Goal: Check status: Check status

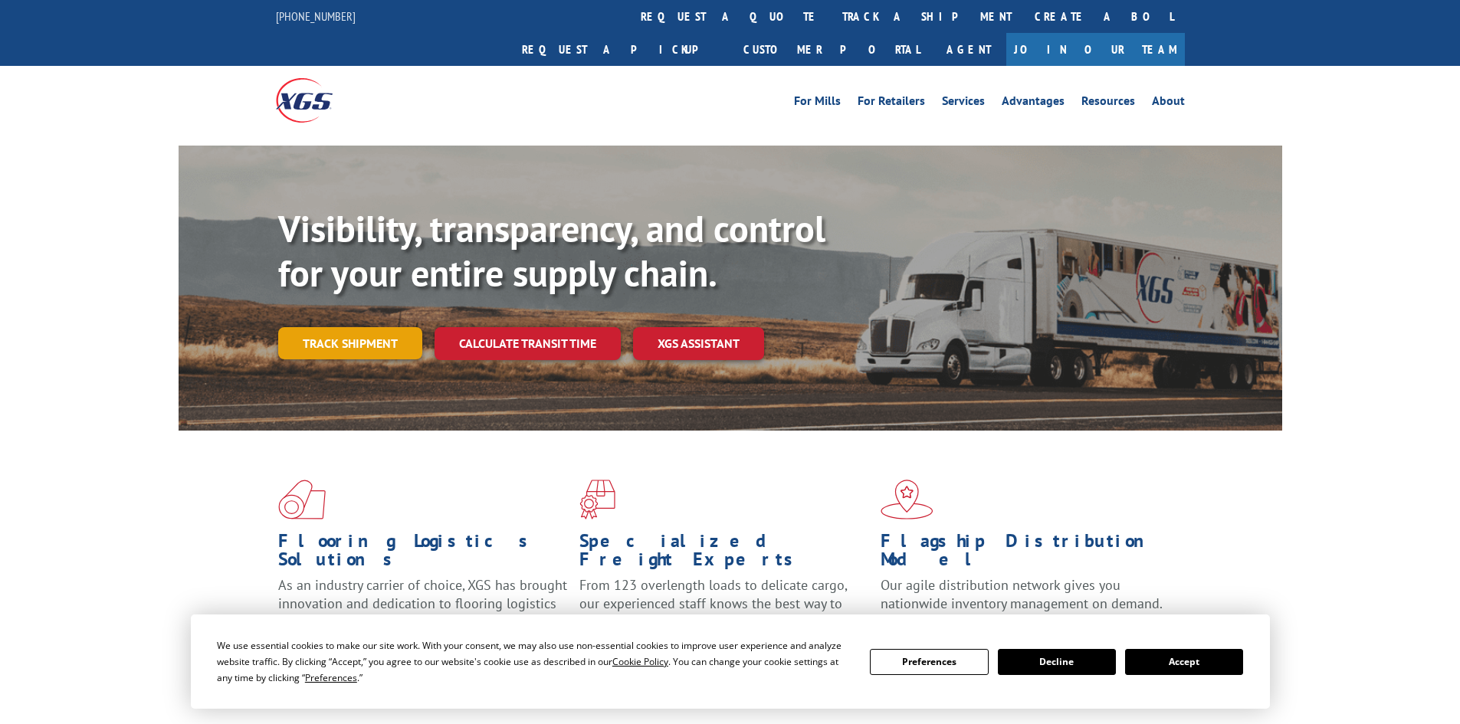
click at [356, 327] on link "Track shipment" at bounding box center [350, 343] width 144 height 32
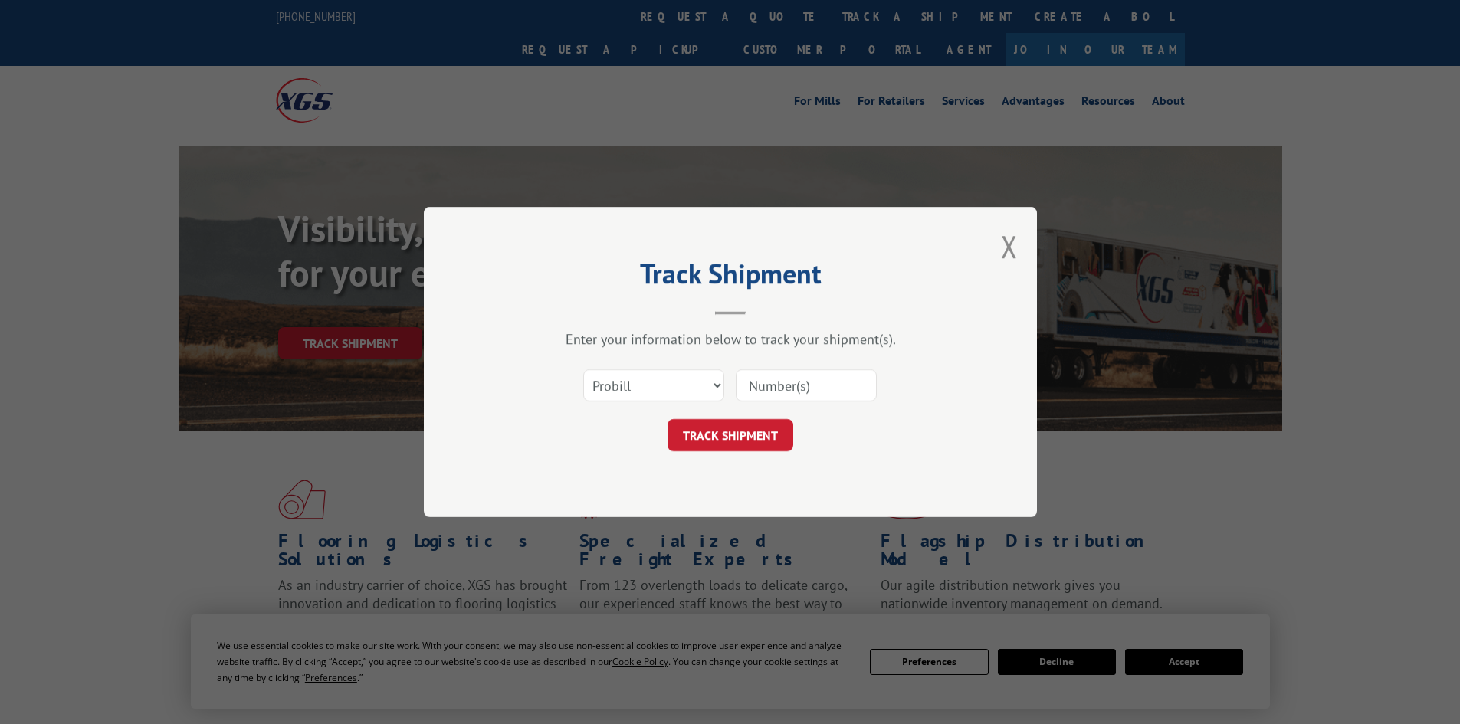
click at [810, 385] on input at bounding box center [806, 385] width 141 height 32
click at [616, 376] on select "Select category... Probill BOL PO" at bounding box center [653, 385] width 141 height 32
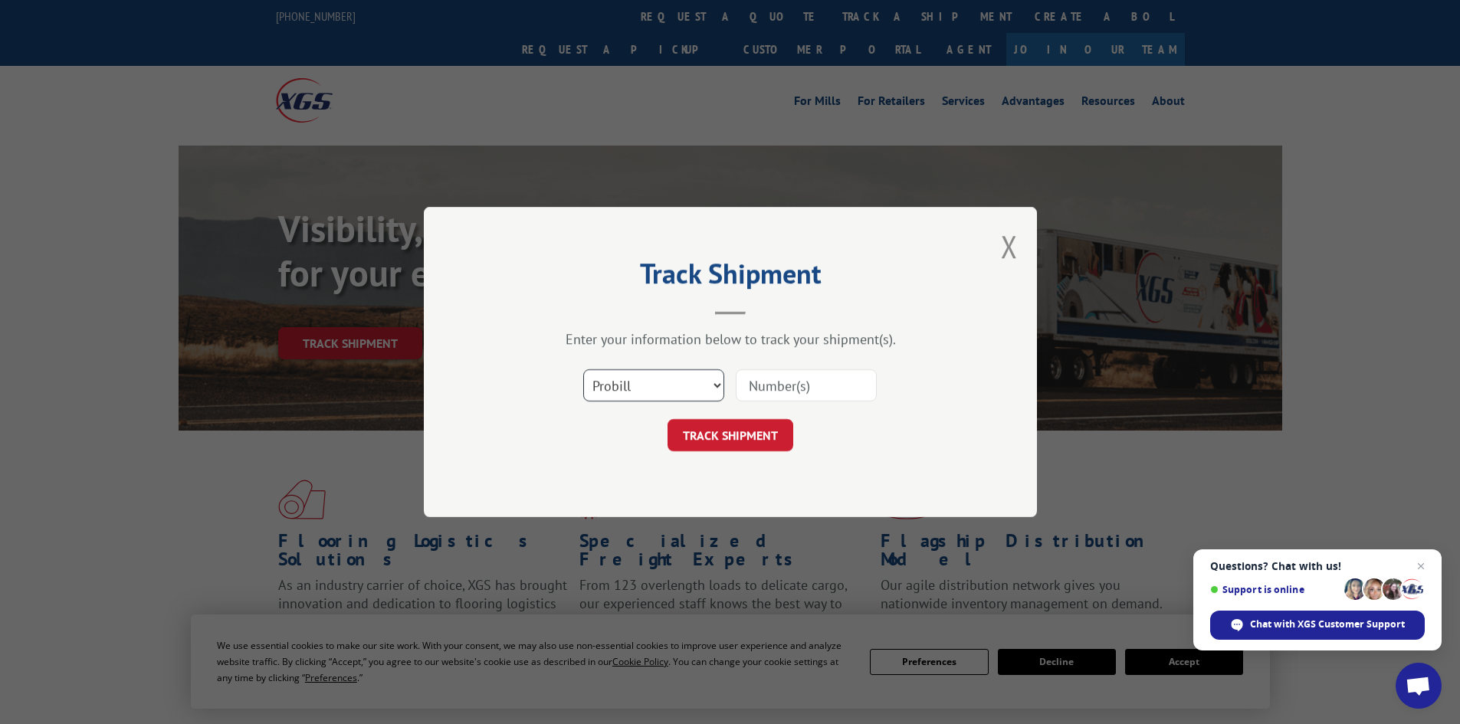
click at [583, 369] on select "Select category... Probill BOL PO" at bounding box center [653, 385] width 141 height 32
click at [775, 389] on input at bounding box center [806, 385] width 141 height 32
paste input "17450101"
type input "17450101"
drag, startPoint x: 753, startPoint y: 442, endPoint x: 752, endPoint y: 450, distance: 8.5
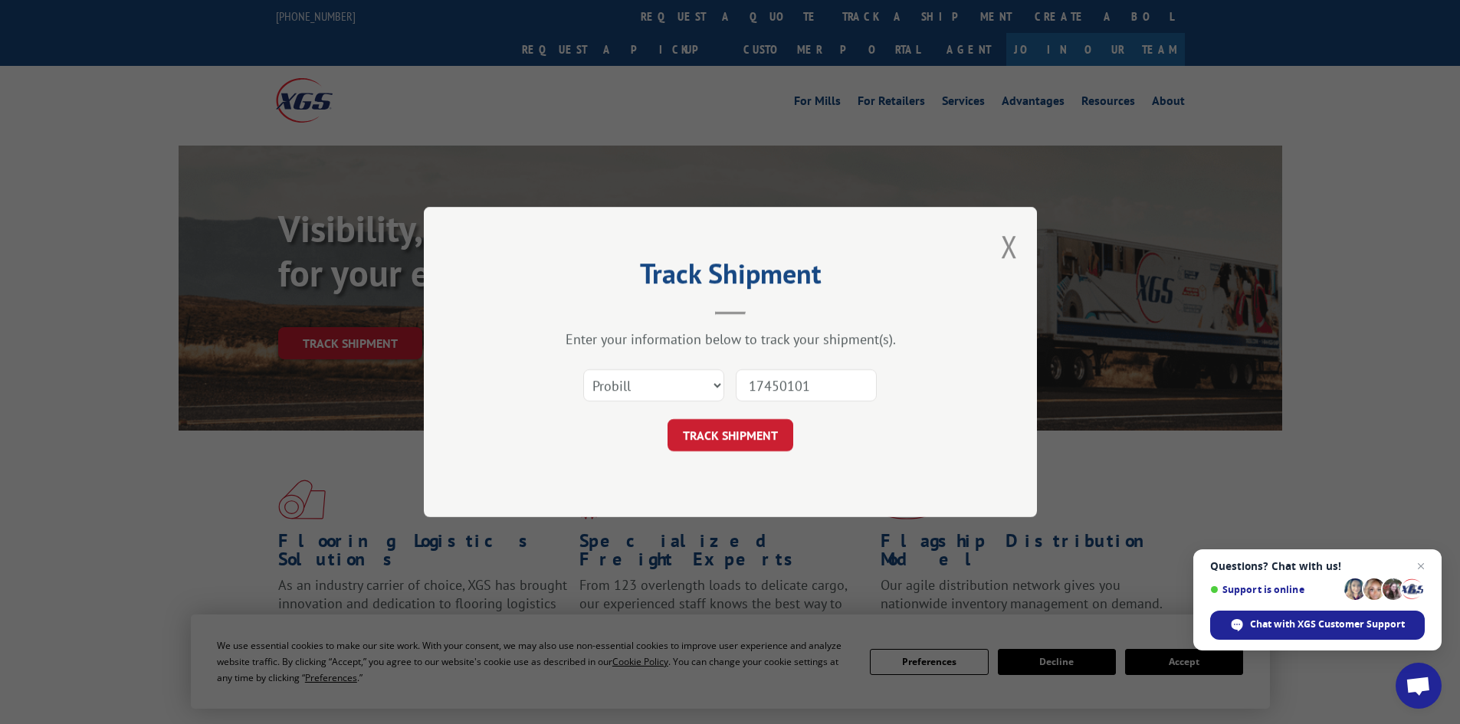
click at [754, 438] on button "TRACK SHIPMENT" at bounding box center [731, 435] width 126 height 32
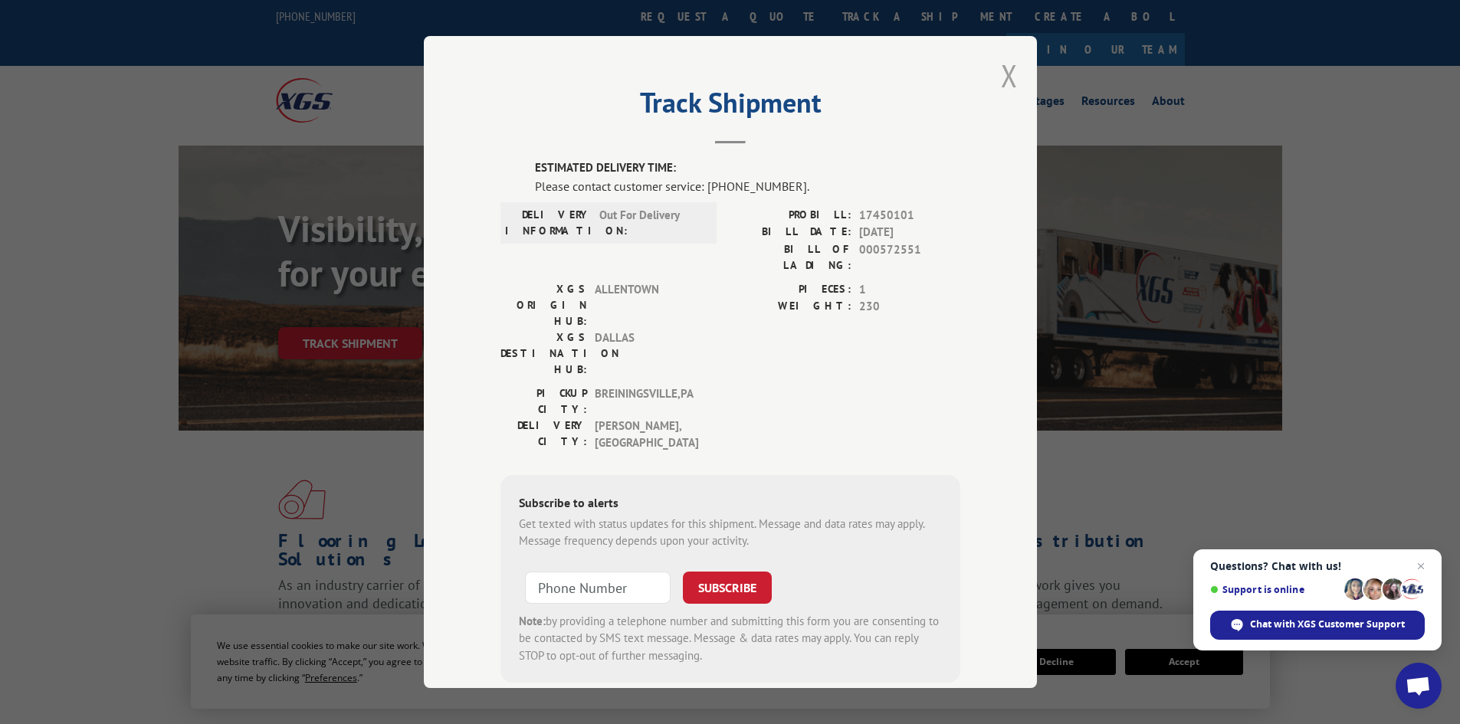
click at [1004, 74] on button "Close modal" at bounding box center [1009, 75] width 17 height 41
